Goal: Information Seeking & Learning: Learn about a topic

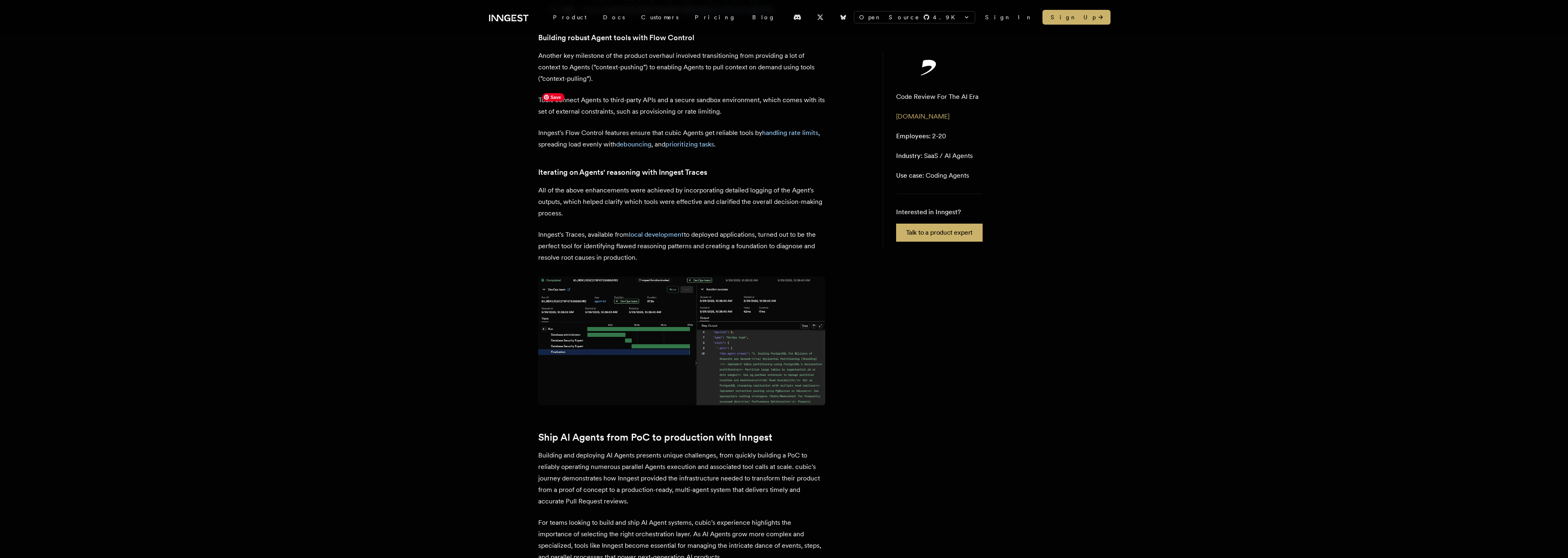
scroll to position [1545, 0]
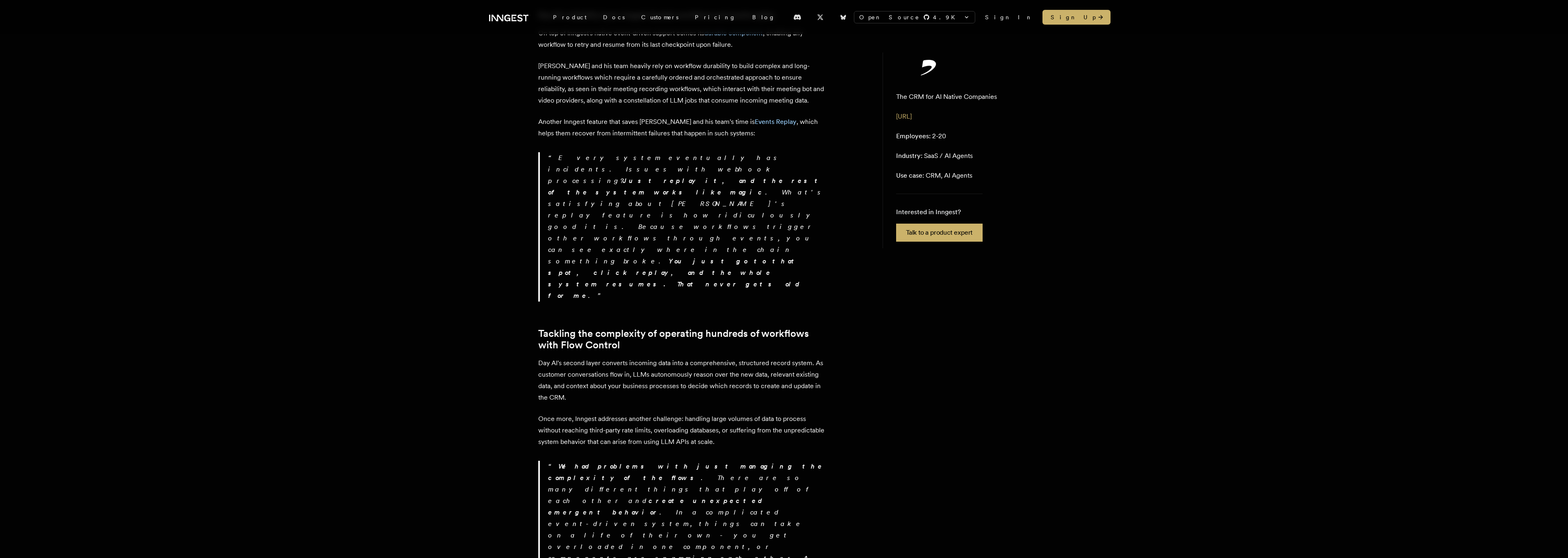
scroll to position [1625, 0]
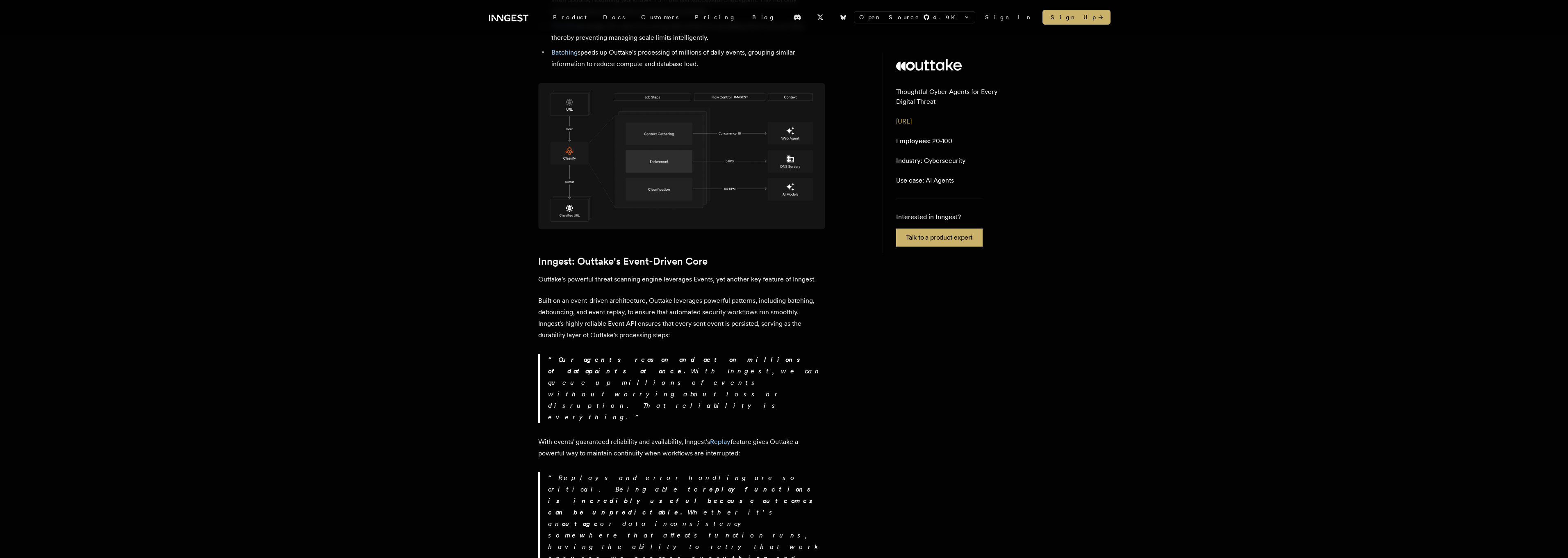
scroll to position [1162, 0]
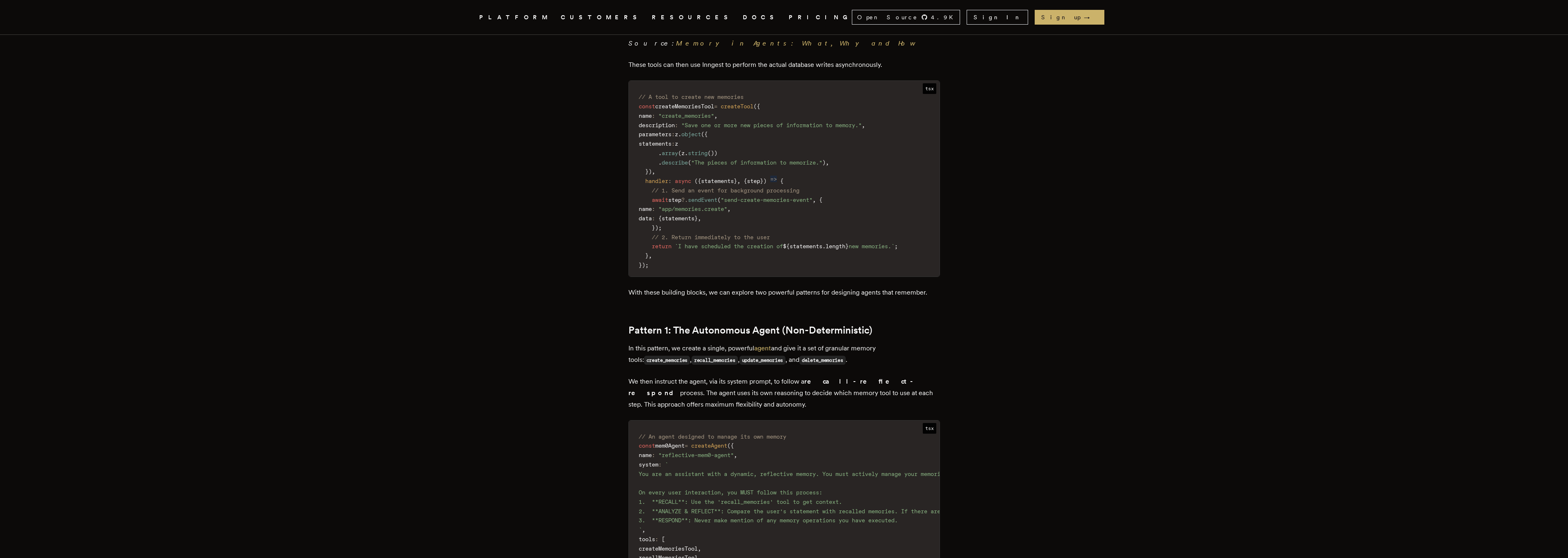
scroll to position [2638, 0]
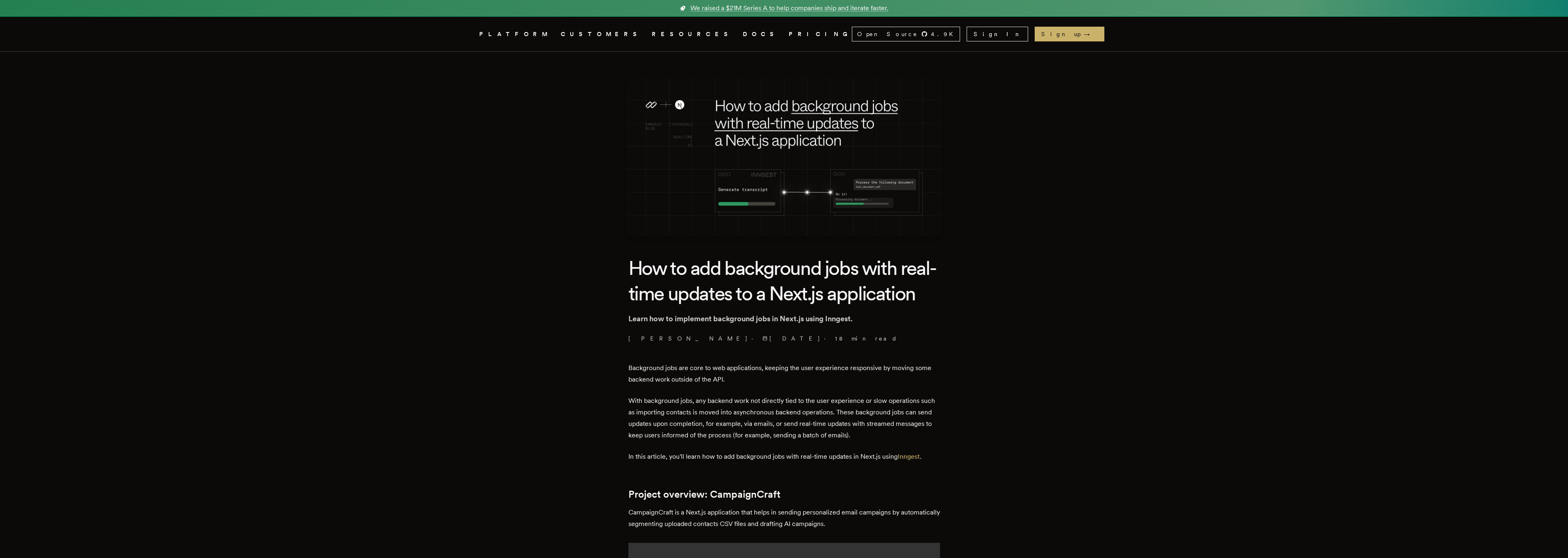
scroll to position [542, 0]
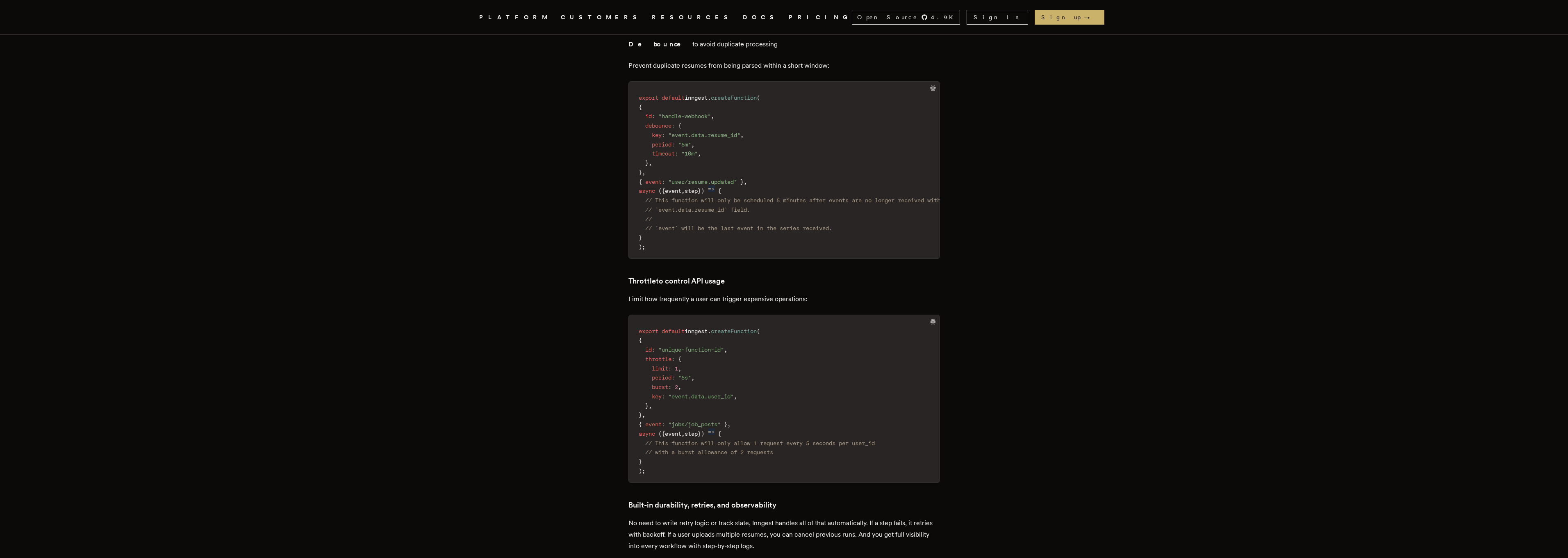
scroll to position [2708, 0]
